Goal: Browse casually: Explore the website without a specific task or goal

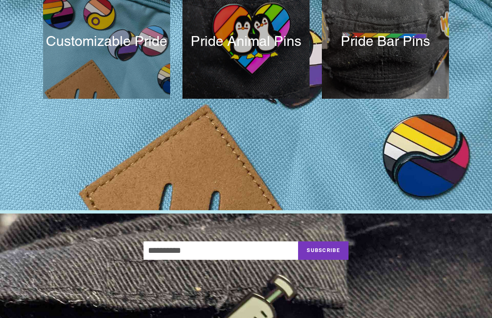
scroll to position [531, 0]
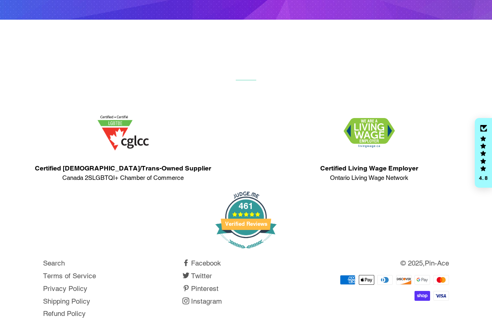
scroll to position [919, 0]
